Goal: Task Accomplishment & Management: Manage account settings

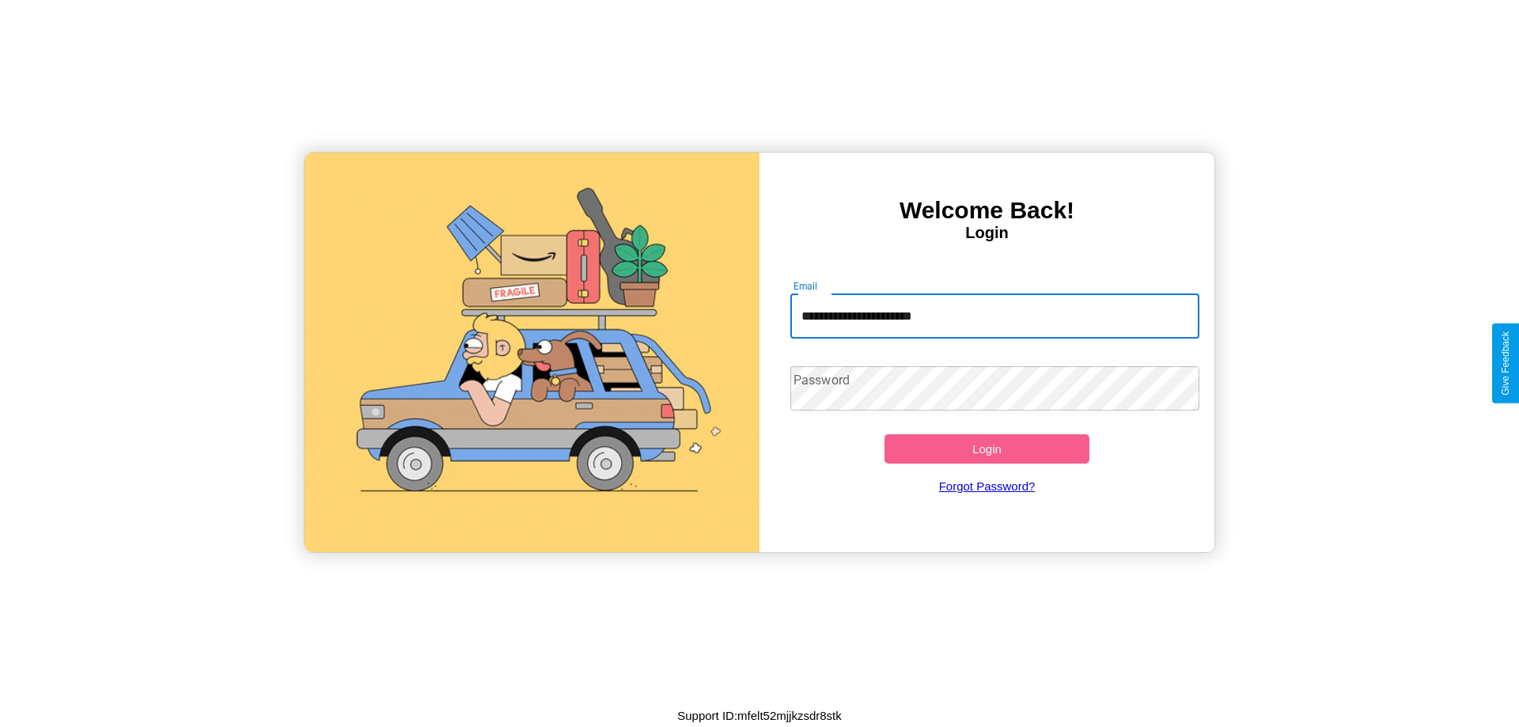
type input "**********"
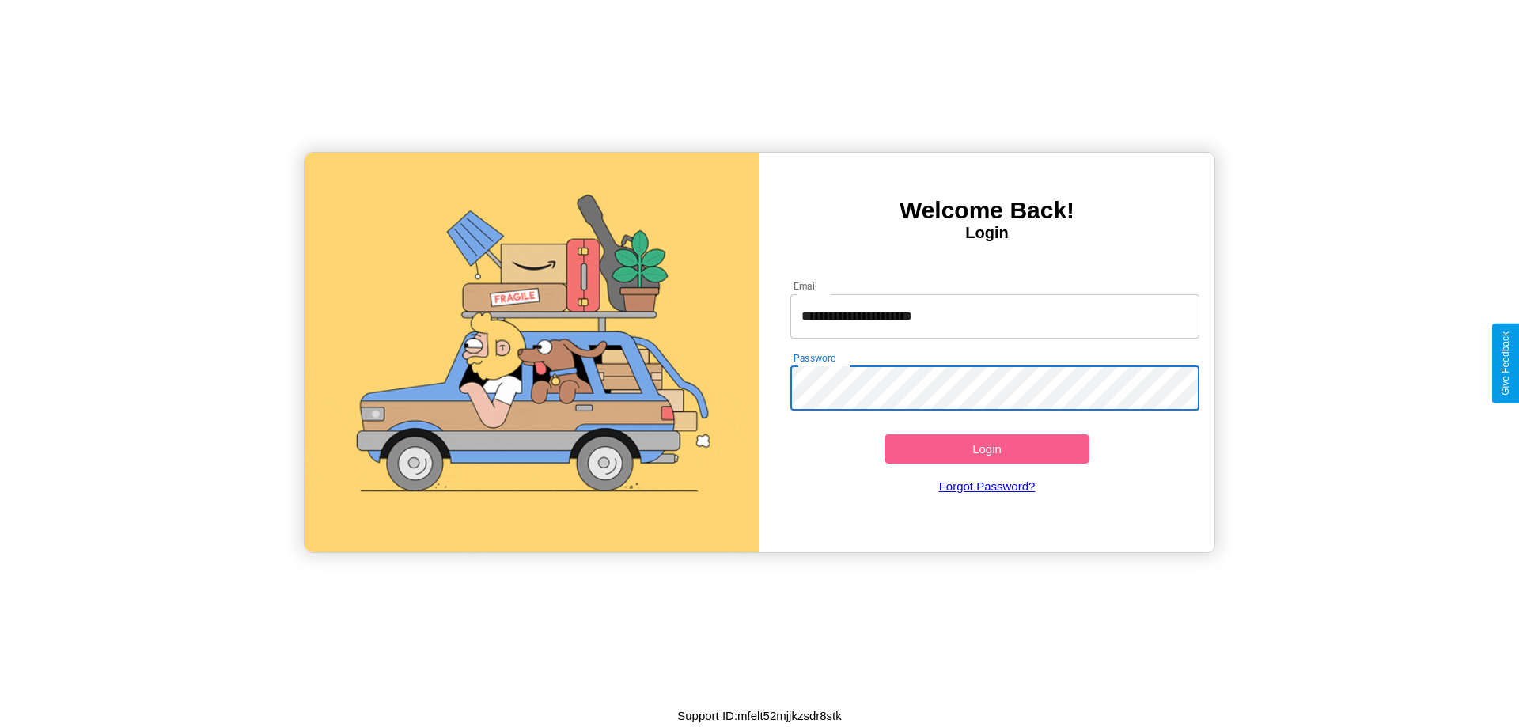
click at [987, 449] on button "Login" at bounding box center [987, 448] width 205 height 29
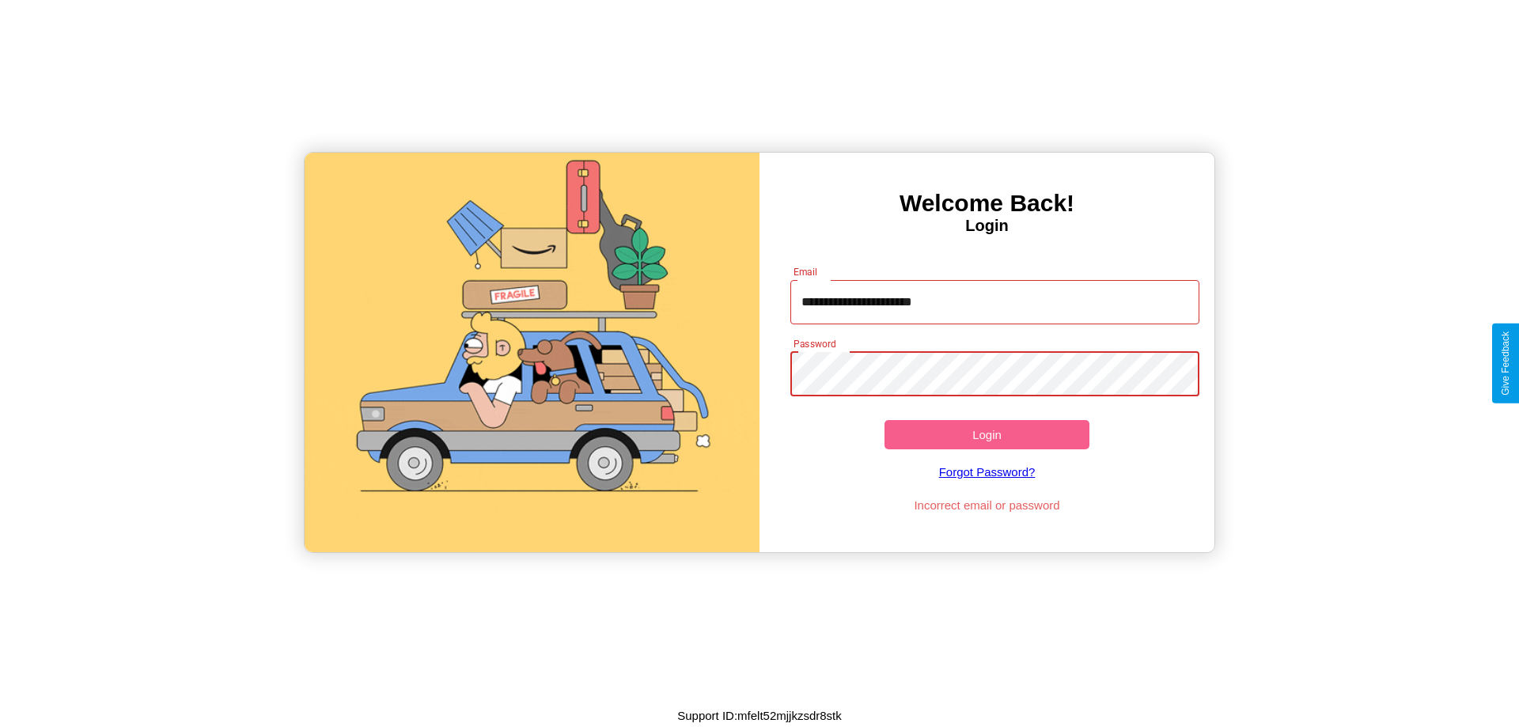
click at [987, 434] on button "Login" at bounding box center [987, 434] width 205 height 29
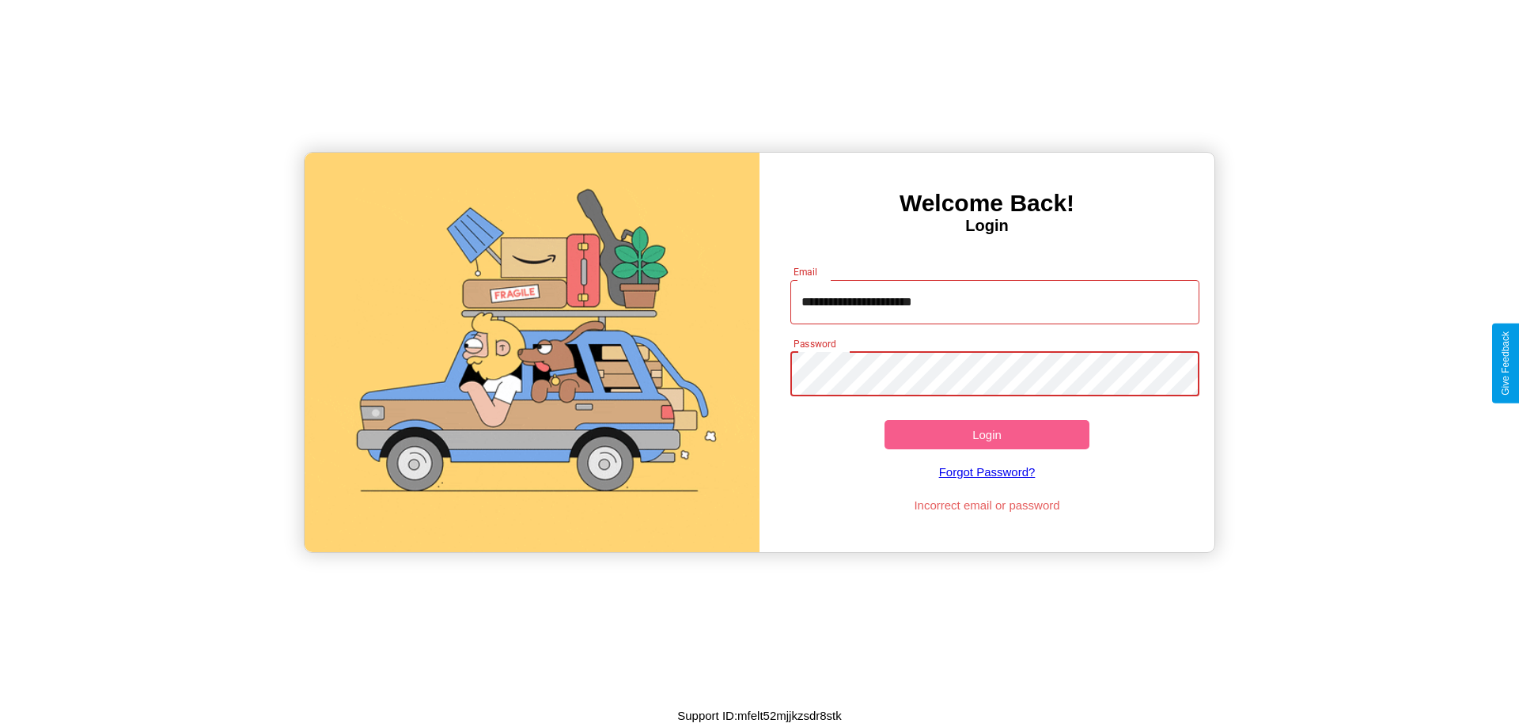
click at [987, 434] on button "Login" at bounding box center [987, 434] width 205 height 29
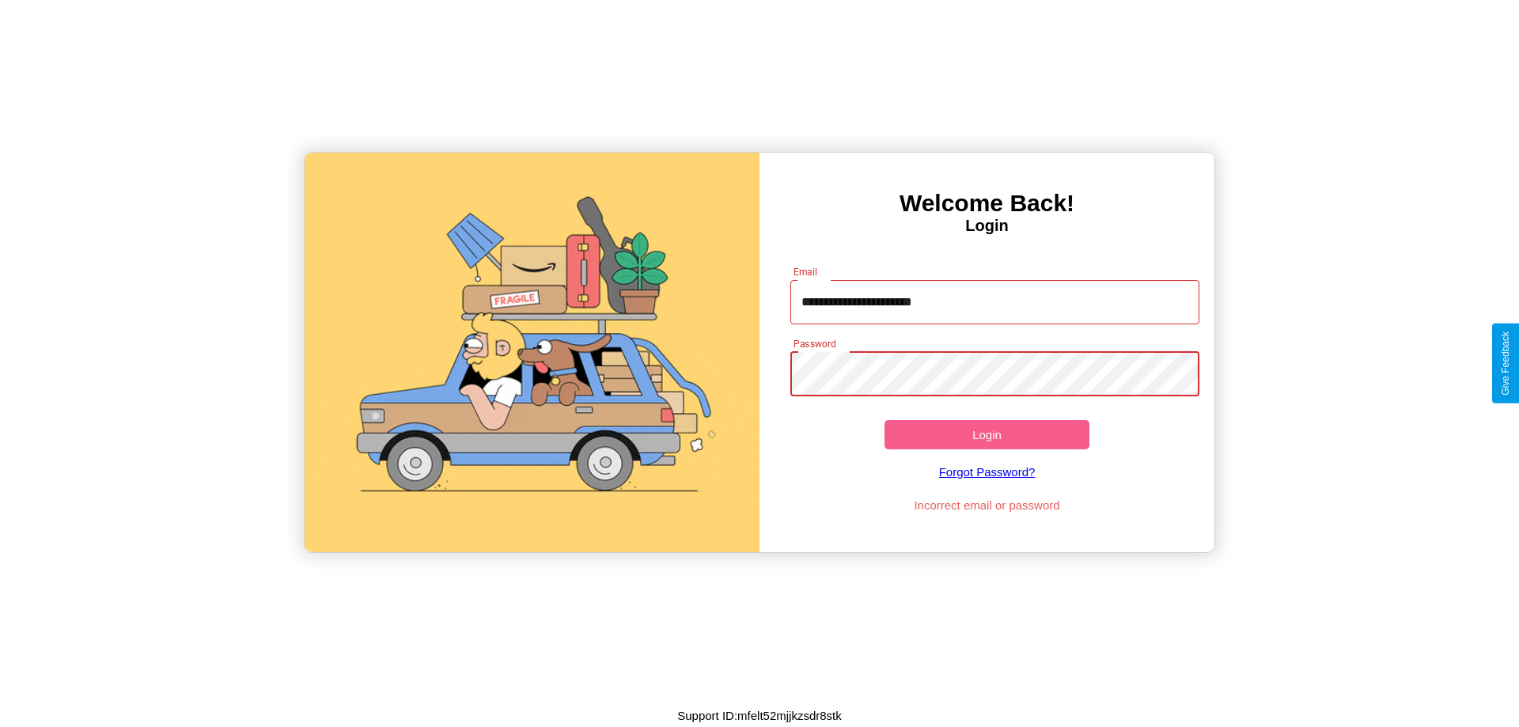
click at [987, 434] on button "Login" at bounding box center [987, 434] width 205 height 29
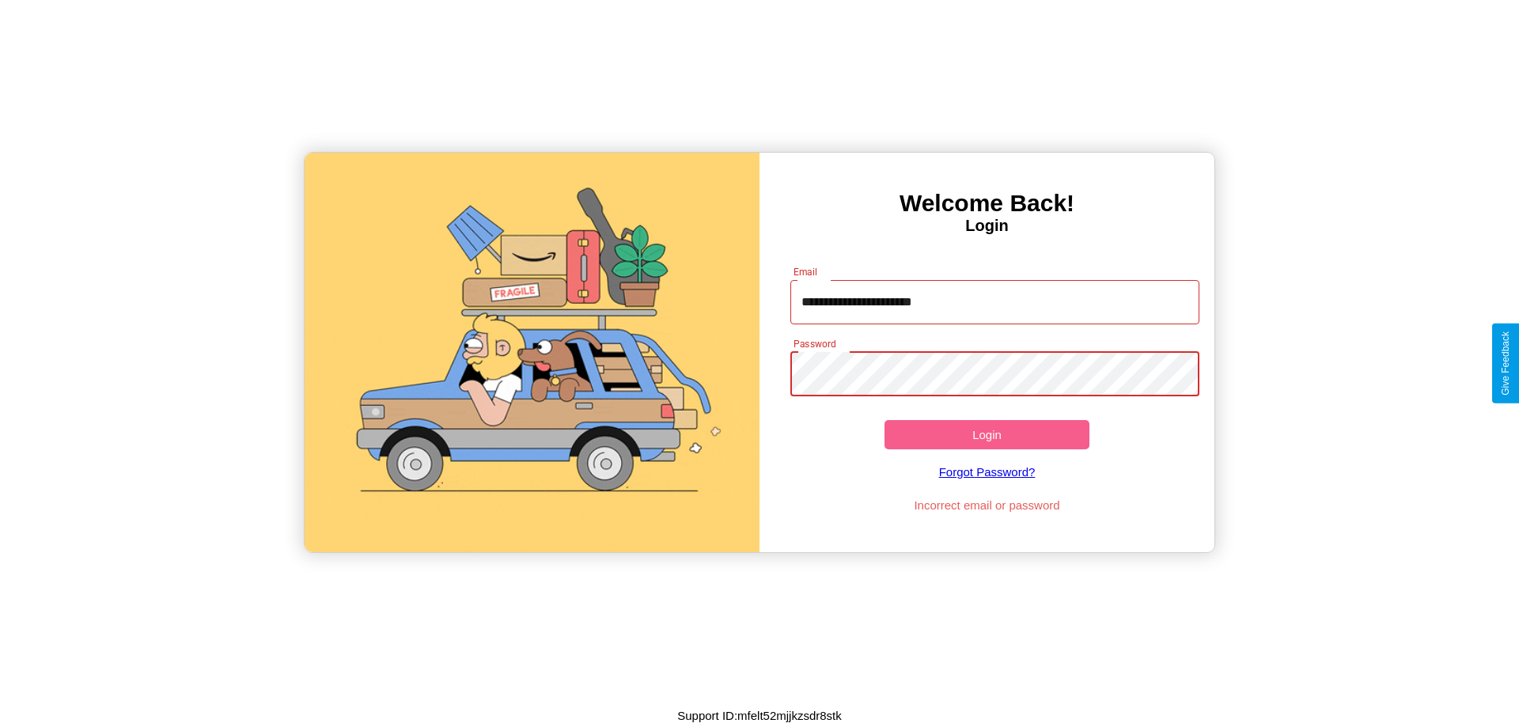
click at [987, 434] on button "Login" at bounding box center [987, 434] width 205 height 29
